Goal: Task Accomplishment & Management: Complete application form

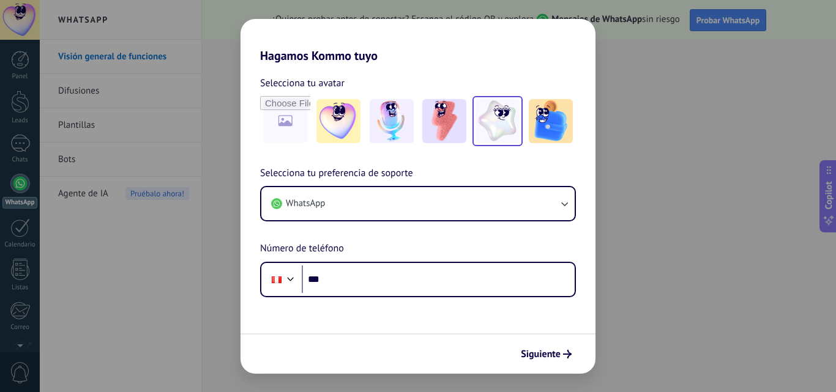
click at [498, 122] on img at bounding box center [498, 121] width 44 height 44
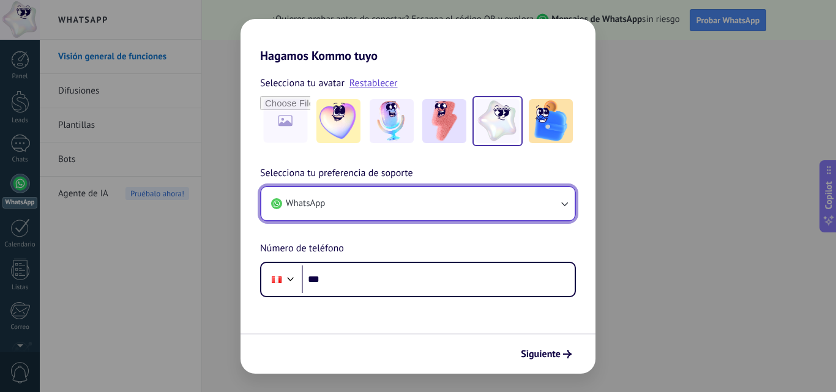
click at [565, 208] on icon "button" at bounding box center [564, 204] width 12 height 12
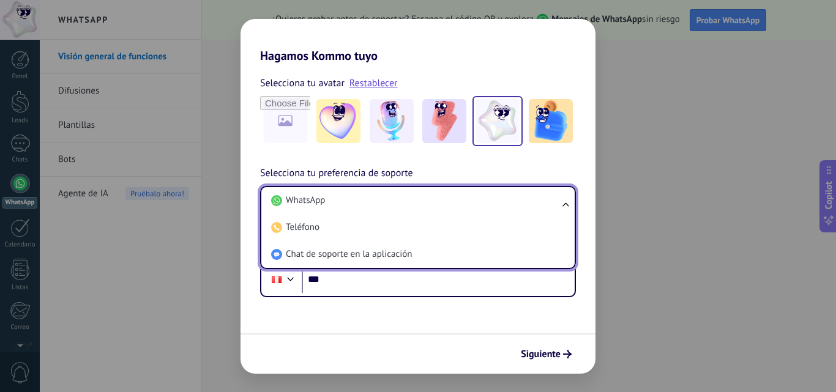
click at [565, 208] on ul "WhatsApp Teléfono Chat de soporte en la aplicación" at bounding box center [418, 227] width 316 height 83
click at [565, 203] on ul "WhatsApp Teléfono Chat de soporte en la aplicación" at bounding box center [418, 227] width 316 height 83
click at [706, 214] on div "Hagamos Kommo tuyo Selecciona tu avatar Restablecer Selecciona tu preferencia d…" at bounding box center [418, 196] width 836 height 392
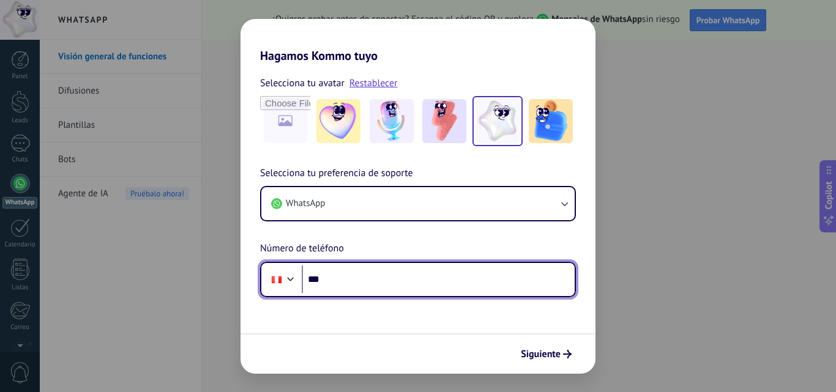
click at [368, 281] on input "***" at bounding box center [438, 280] width 273 height 28
type input "**********"
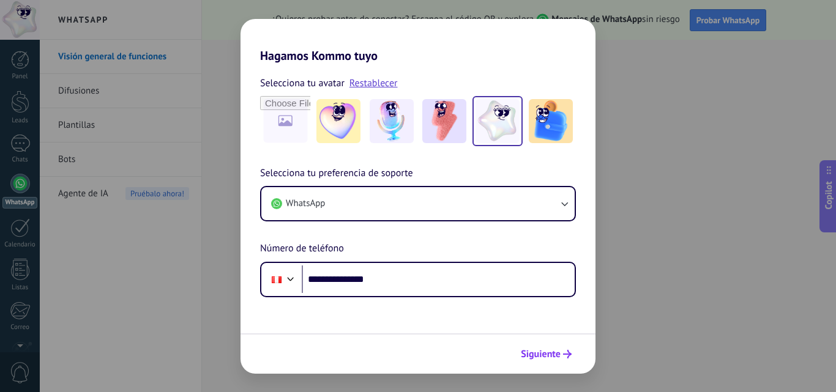
click at [546, 356] on span "Siguiente" at bounding box center [541, 354] width 40 height 9
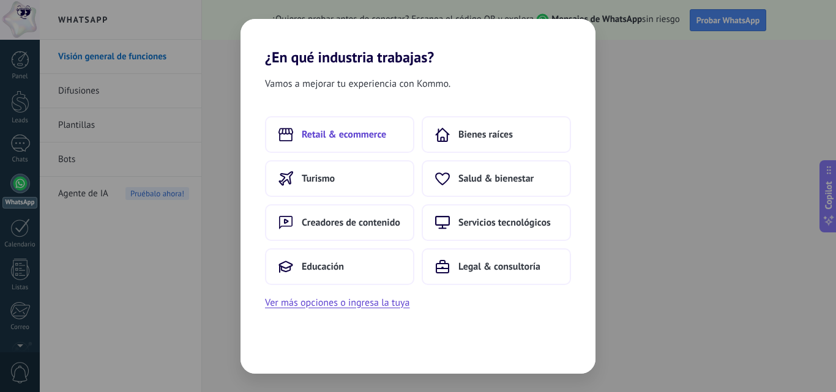
click at [364, 140] on span "Retail & ecommerce" at bounding box center [344, 135] width 84 height 12
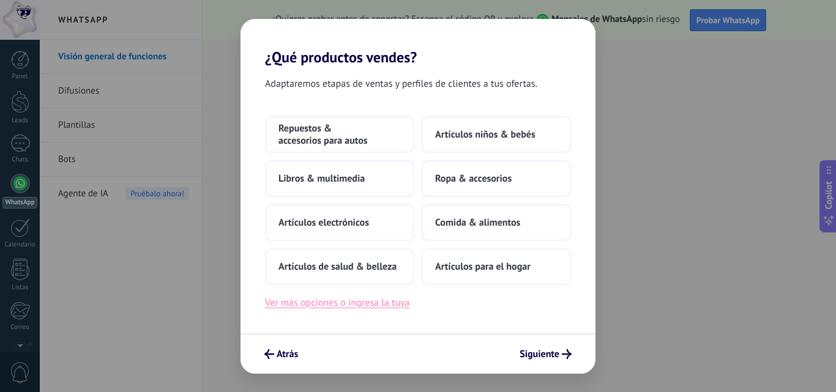
click at [370, 308] on button "Ver más opciones o ingresa la tuya" at bounding box center [337, 303] width 144 height 16
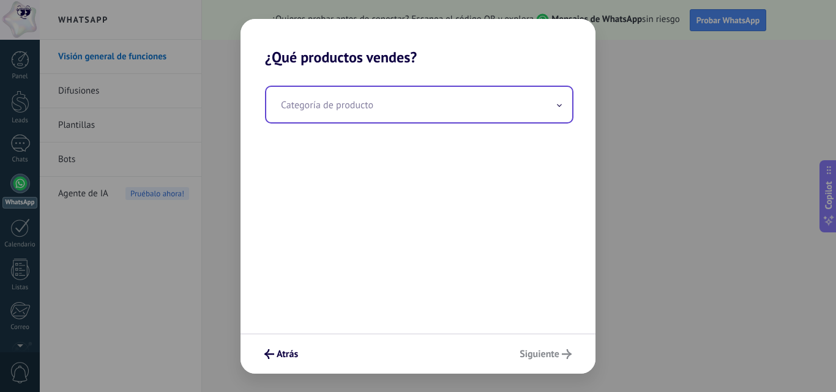
click at [418, 110] on input "text" at bounding box center [419, 105] width 306 height 36
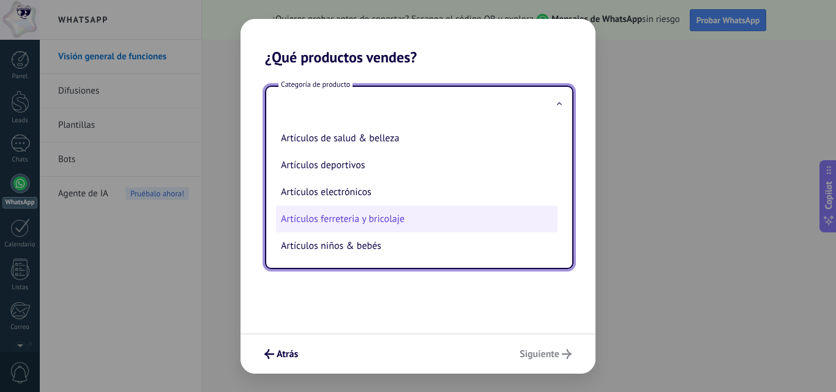
click at [422, 221] on li "Artículos ferreteria y bricolaje" at bounding box center [417, 219] width 282 height 27
type input "**********"
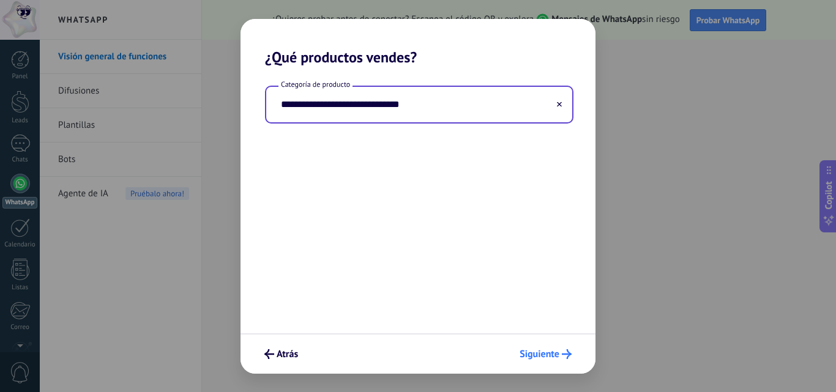
click at [547, 350] on span "Siguiente" at bounding box center [540, 354] width 40 height 9
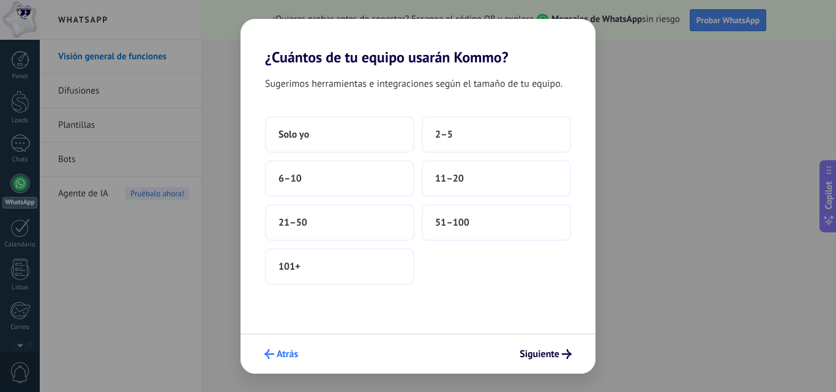
click at [273, 358] on icon "submit" at bounding box center [269, 355] width 10 height 10
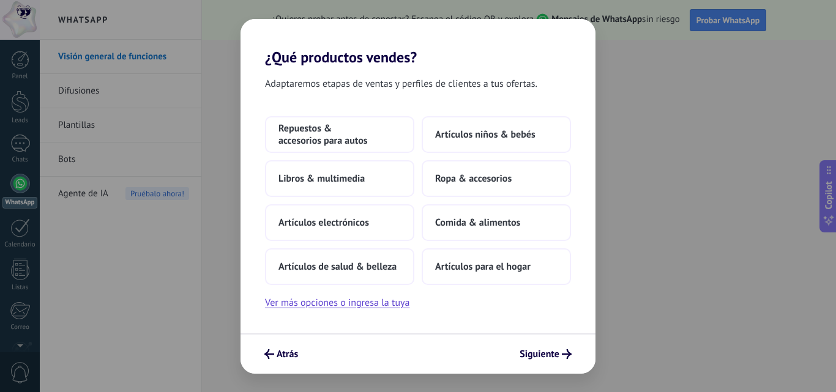
click at [331, 294] on div "Repuestos & accesorios para autos Artículos niños & bebés Libros & multimedia R…" at bounding box center [418, 213] width 355 height 195
click at [329, 301] on button "Ver más opciones o ingresa la tuya" at bounding box center [337, 303] width 144 height 16
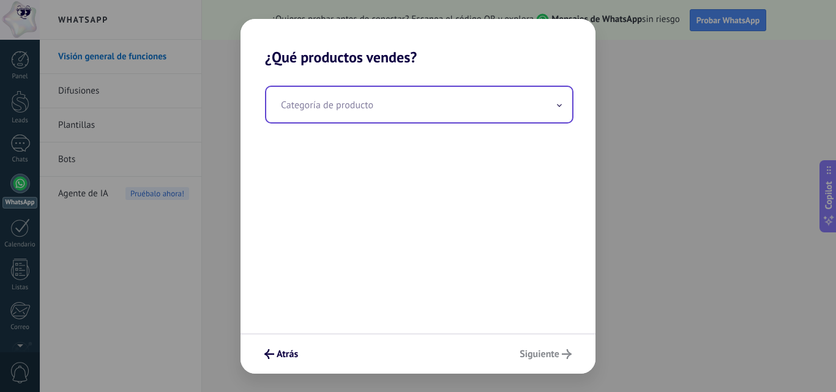
click at [389, 110] on input "text" at bounding box center [419, 105] width 306 height 36
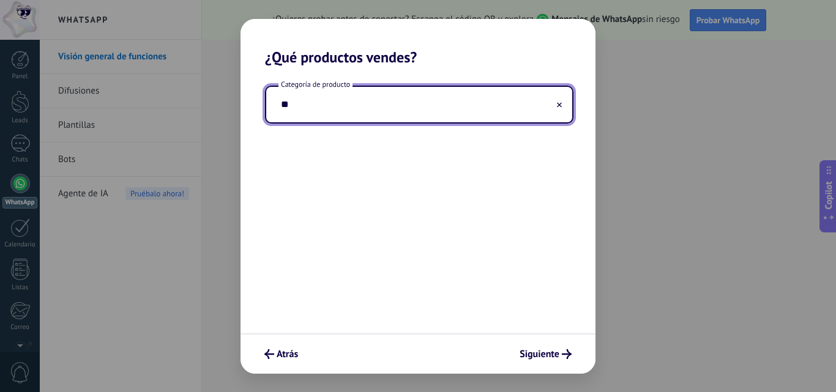
type input "*"
type input "**********"
click at [529, 350] on span "Siguiente" at bounding box center [540, 354] width 40 height 9
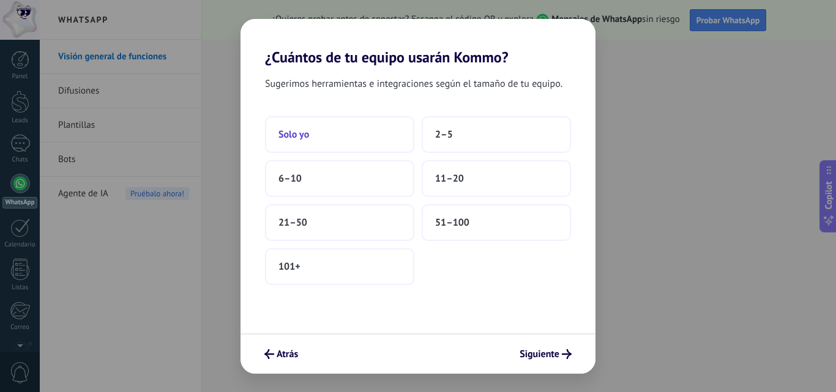
click at [335, 140] on button "Solo yo" at bounding box center [339, 134] width 149 height 37
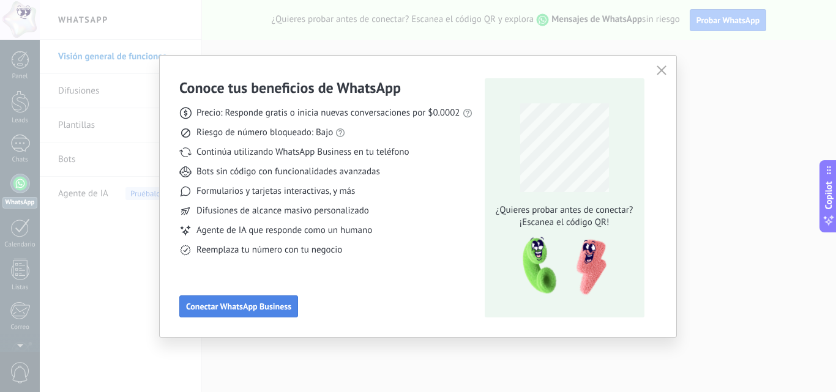
click at [225, 308] on span "Conectar WhatsApp Business" at bounding box center [238, 306] width 105 height 9
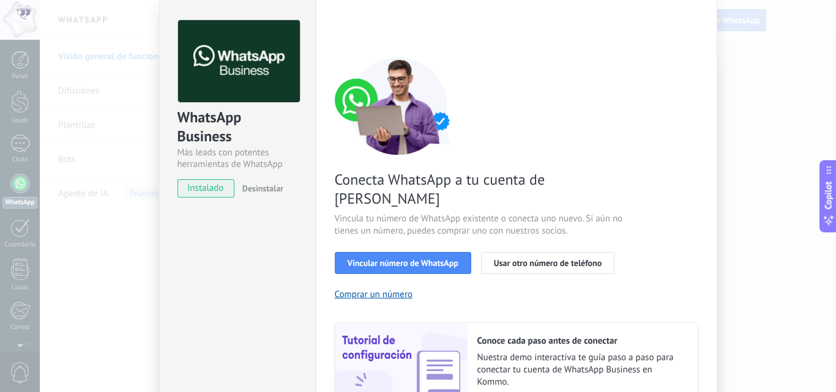
scroll to position [61, 0]
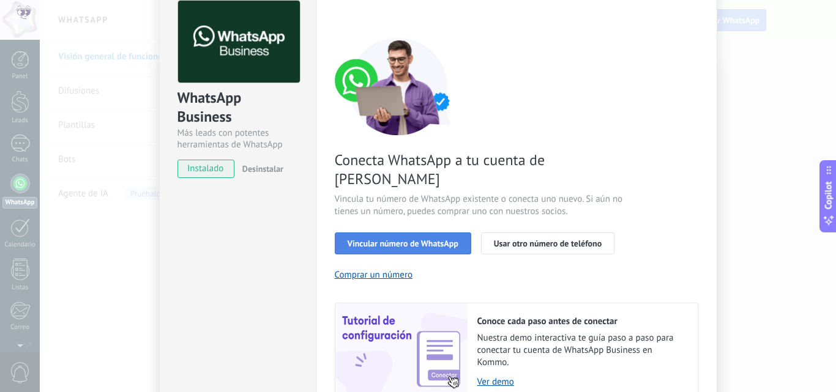
click at [430, 239] on span "Vincular número de WhatsApp" at bounding box center [403, 243] width 111 height 9
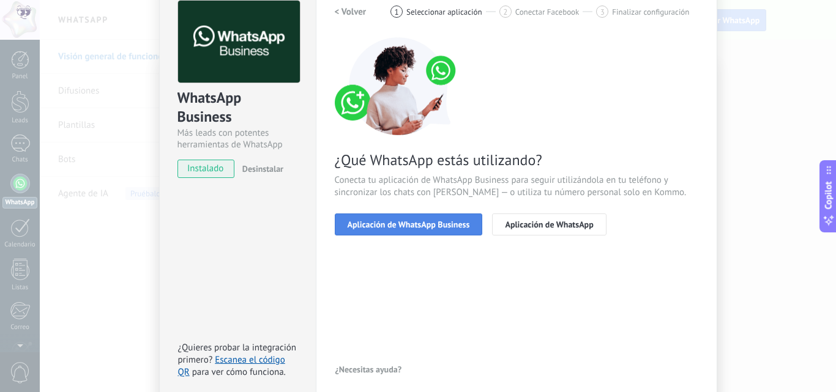
click at [420, 230] on button "Aplicación de WhatsApp Business" at bounding box center [409, 225] width 148 height 22
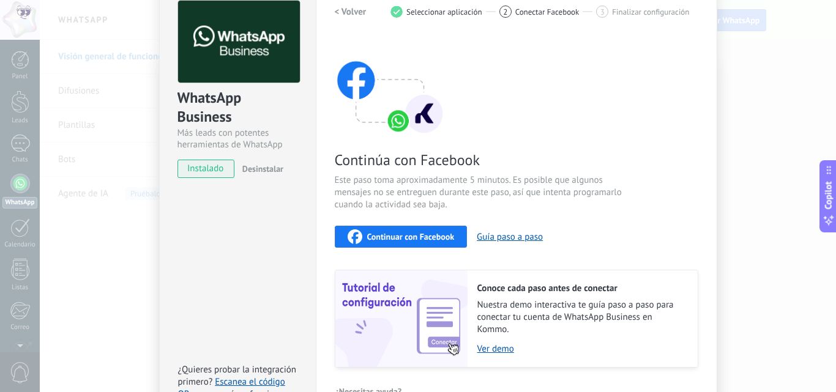
click at [422, 238] on span "Continuar con Facebook" at bounding box center [411, 237] width 88 height 9
